Goal: Information Seeking & Learning: Check status

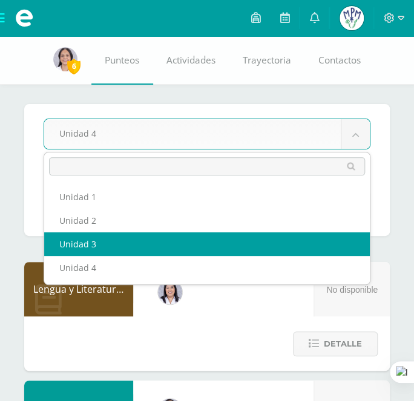
select select "Unidad 3"
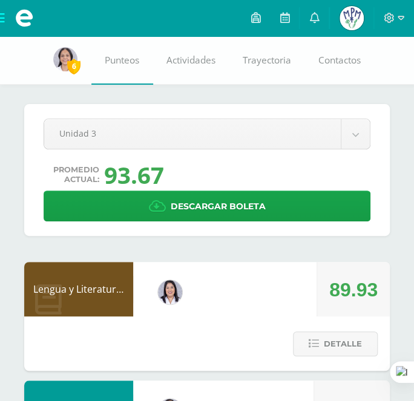
scroll to position [109, 0]
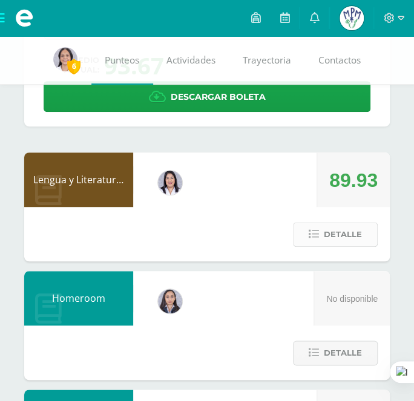
click at [334, 232] on span "Detalle" at bounding box center [342, 234] width 38 height 22
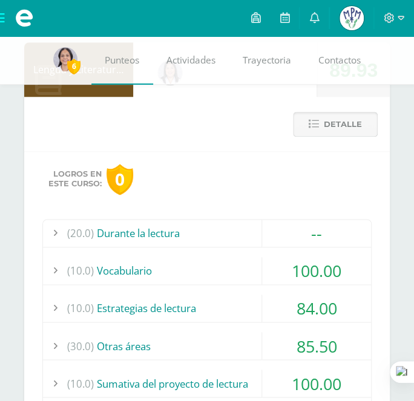
scroll to position [329, 0]
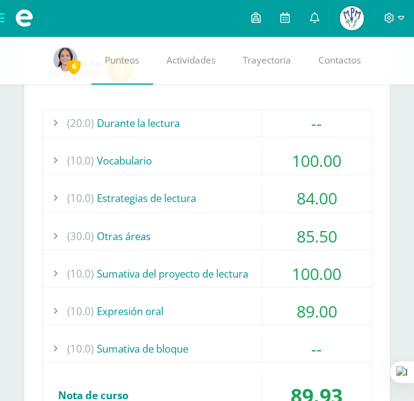
click at [227, 229] on div "(30.0) Otras áreas" at bounding box center [207, 235] width 328 height 27
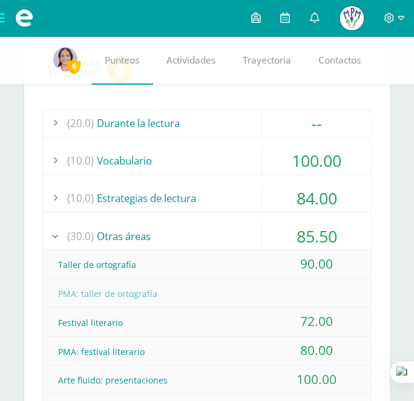
click at [233, 229] on div "(30.0) Otras áreas" at bounding box center [207, 235] width 328 height 27
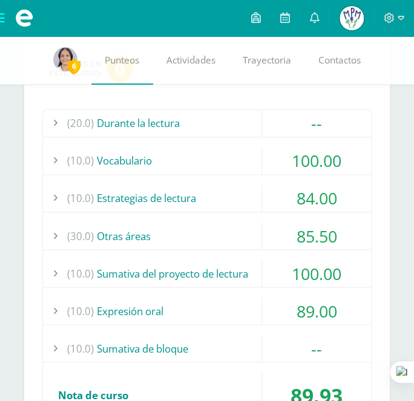
click at [216, 189] on div "(10.0) Estrategias de lectura" at bounding box center [207, 197] width 328 height 27
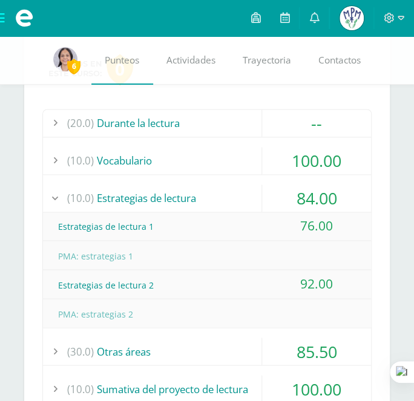
click at [216, 189] on div "(10.0) Estrategias de lectura" at bounding box center [207, 197] width 328 height 27
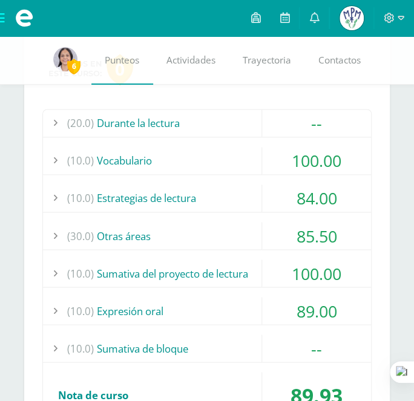
click at [201, 154] on div "(10.0) Vocabulario" at bounding box center [207, 160] width 328 height 27
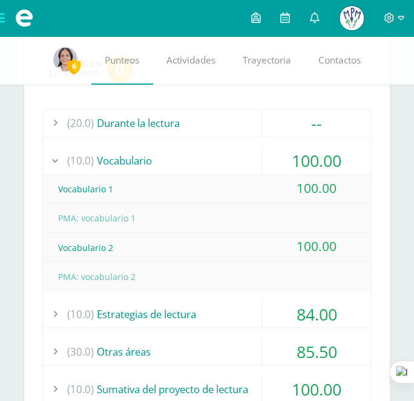
click at [201, 154] on div "(10.0) Vocabulario" at bounding box center [207, 160] width 328 height 27
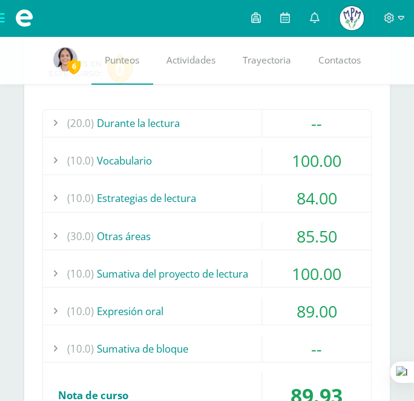
click at [192, 115] on div "(20.0) Durante la lectura" at bounding box center [207, 122] width 328 height 27
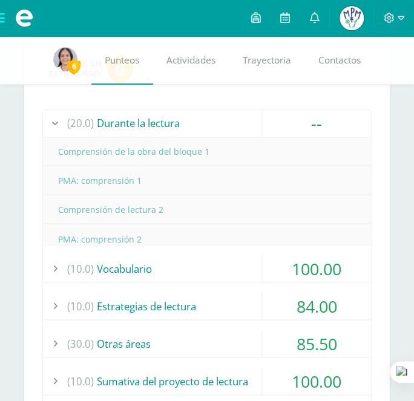
click at [192, 115] on div "(20.0) Durante la lectura" at bounding box center [207, 122] width 328 height 27
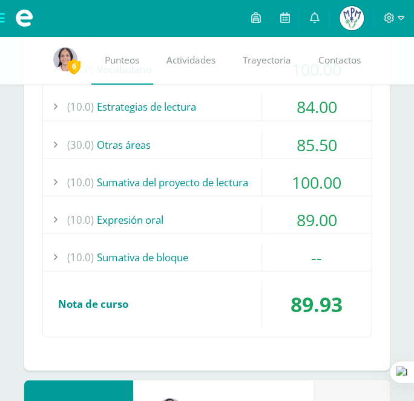
scroll to position [440, 0]
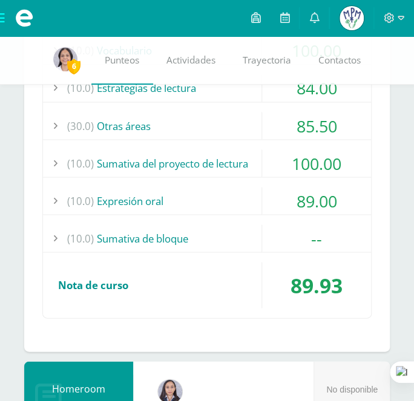
click at [235, 232] on div "(10.0) Sumativa de bloque" at bounding box center [207, 237] width 328 height 27
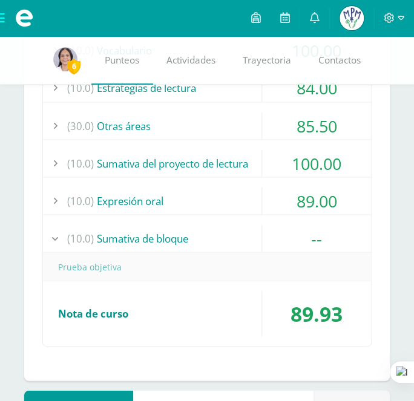
click at [235, 232] on div "(10.0) Sumativa de bloque" at bounding box center [207, 237] width 328 height 27
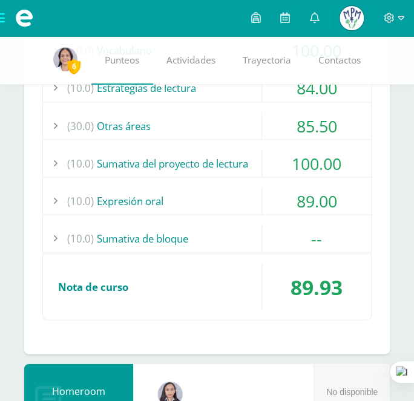
click at [217, 195] on div "(10.0) Expresión oral" at bounding box center [207, 200] width 328 height 27
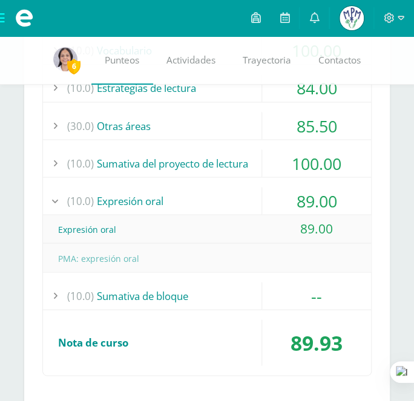
click at [217, 195] on div "(10.0) Expresión oral" at bounding box center [207, 200] width 328 height 27
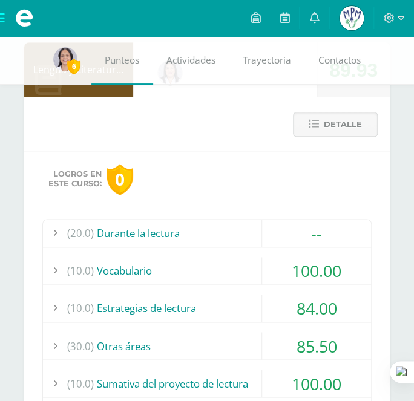
scroll to position [109, 0]
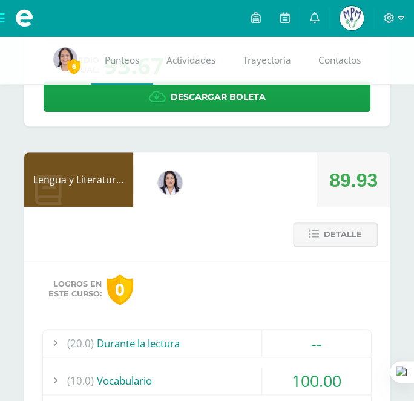
click at [325, 232] on span "Detalle" at bounding box center [342, 234] width 38 height 22
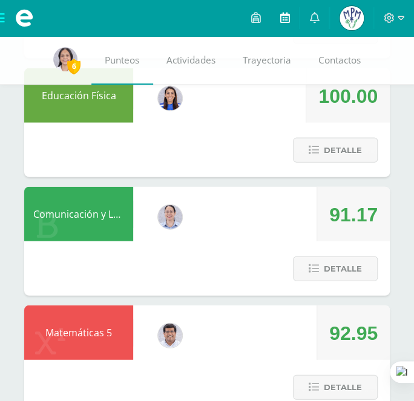
scroll to position [0, 0]
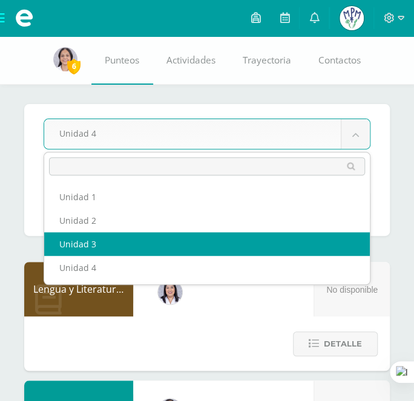
select select "Unidad 3"
